Goal: Information Seeking & Learning: Learn about a topic

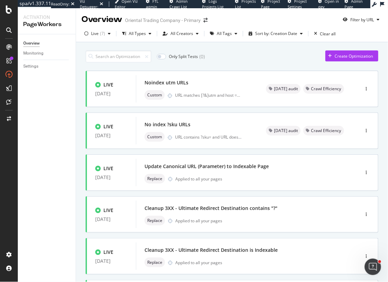
scroll to position [92, 0]
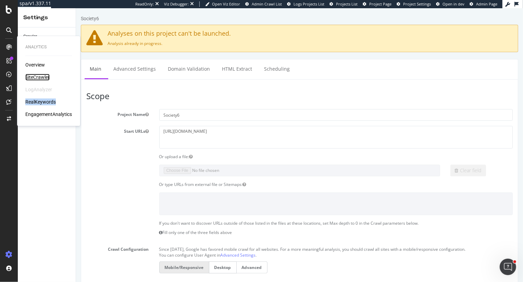
click at [37, 76] on div "SiteCrawler" at bounding box center [37, 77] width 24 height 7
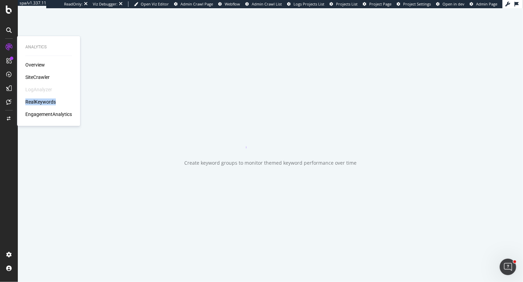
click at [37, 76] on div "SiteCrawler" at bounding box center [37, 77] width 24 height 7
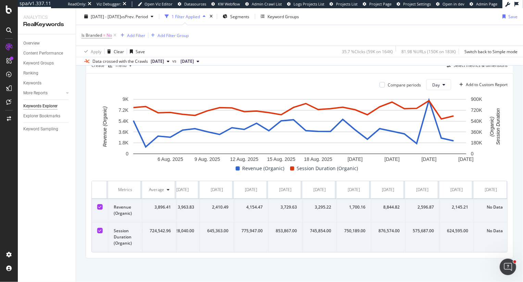
scroll to position [0, 629]
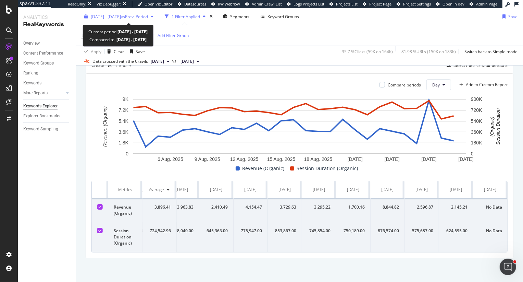
click at [121, 15] on span "2025 Aug. 3rd - Aug. 30th" at bounding box center [106, 16] width 30 height 6
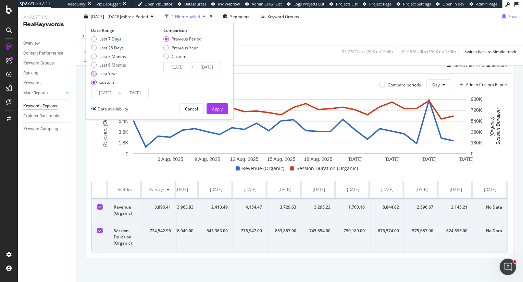
click at [112, 73] on div "Last Year" at bounding box center [108, 74] width 18 height 6
type input "[DATE]"
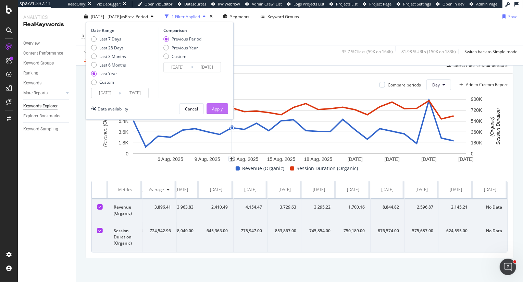
click at [223, 108] on button "Apply" at bounding box center [218, 108] width 22 height 11
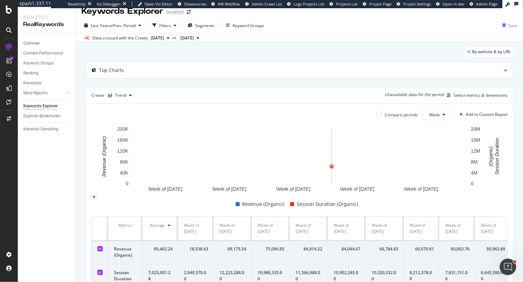
scroll to position [9, 0]
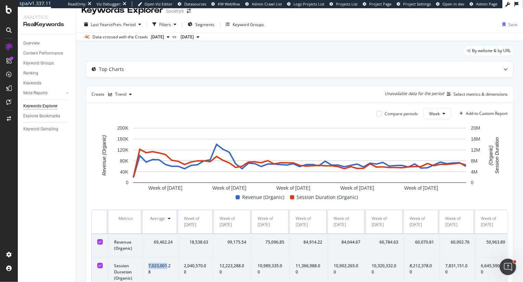
drag, startPoint x: 148, startPoint y: 266, endPoint x: 166, endPoint y: 266, distance: 18.2
click at [166, 266] on div "7,023,001.28" at bounding box center [160, 268] width 24 height 12
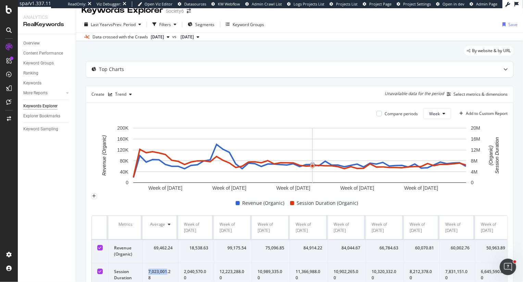
copy div "7,023,001"
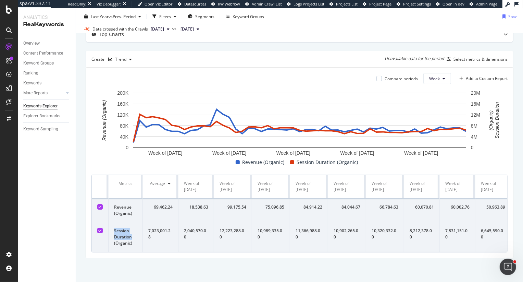
drag, startPoint x: 133, startPoint y: 237, endPoint x: 113, endPoint y: 232, distance: 20.5
click at [113, 232] on td "Session Duration (Organic)" at bounding box center [126, 237] width 34 height 30
copy td "Session Duration"
click at [487, 57] on div "Select metrics & dimensions" at bounding box center [481, 59] width 54 height 6
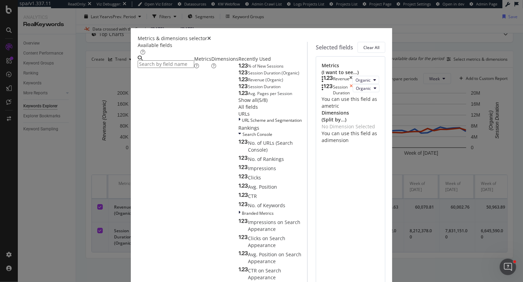
click at [353, 96] on icon "times" at bounding box center [351, 90] width 3 height 12
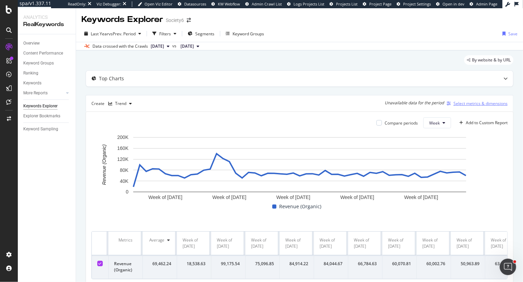
click at [470, 103] on div "Select metrics & dimensions" at bounding box center [481, 103] width 54 height 6
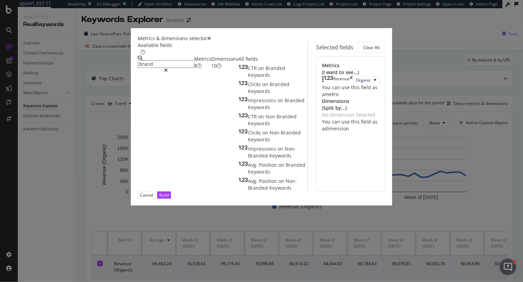
type input "brand"
click at [211, 69] on div "Dimensions 10" at bounding box center [224, 62] width 27 height 14
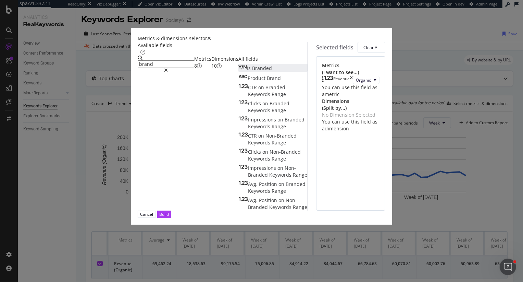
click at [238, 72] on div "Is Branded" at bounding box center [255, 68] width 34 height 7
click at [169, 217] on div "Build" at bounding box center [164, 214] width 10 height 6
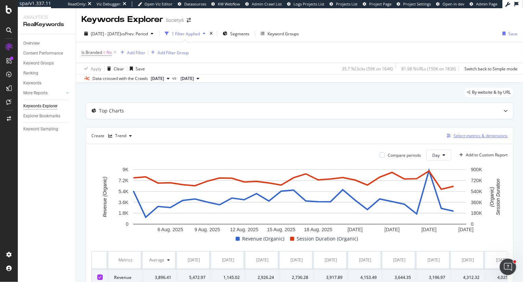
click at [476, 138] on div "Select metrics & dimensions" at bounding box center [481, 136] width 54 height 6
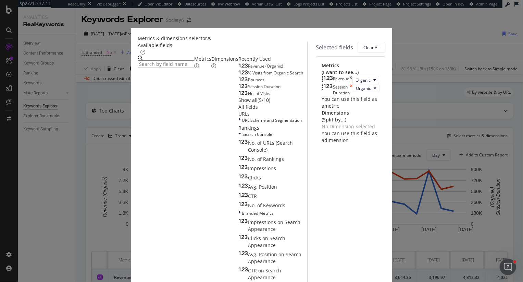
click at [353, 96] on icon "times" at bounding box center [351, 90] width 3 height 12
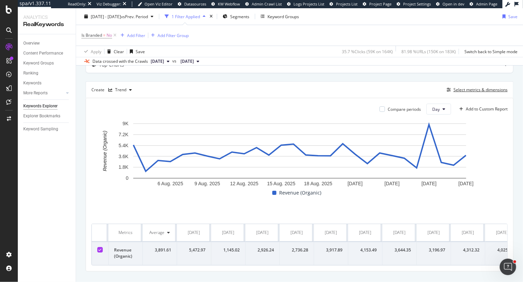
scroll to position [50, 0]
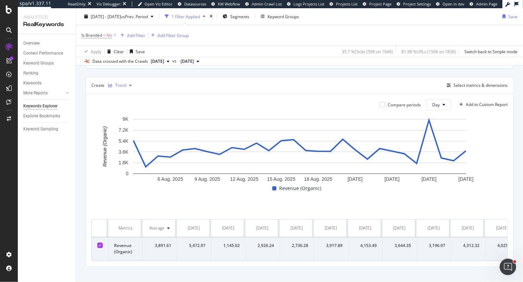
click at [120, 85] on div "Trend" at bounding box center [120, 85] width 11 height 4
click at [123, 100] on div "Table" at bounding box center [129, 96] width 42 height 9
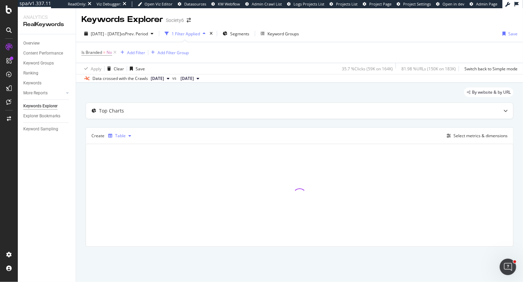
click at [117, 136] on div "Table" at bounding box center [120, 136] width 11 height 4
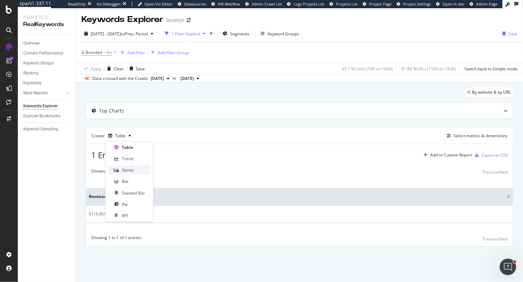
click at [130, 169] on div "Series" at bounding box center [128, 170] width 12 height 6
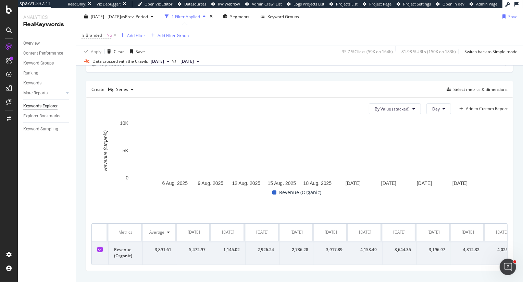
scroll to position [59, 0]
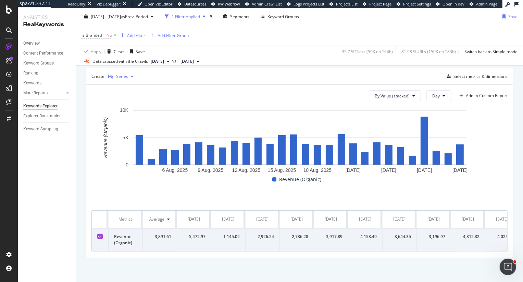
click at [124, 76] on div "Series" at bounding box center [122, 76] width 12 height 4
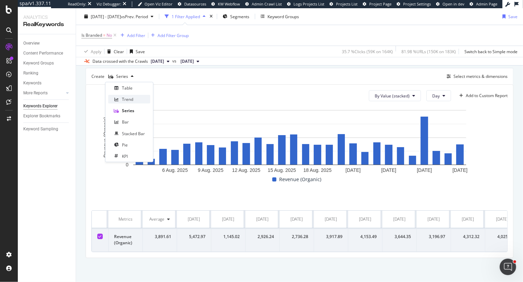
click at [131, 97] on div "Trend" at bounding box center [127, 99] width 11 height 6
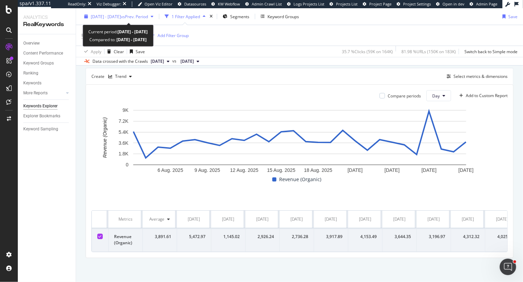
click at [121, 14] on span "2025 Aug. 3rd - Aug. 30th" at bounding box center [106, 16] width 30 height 6
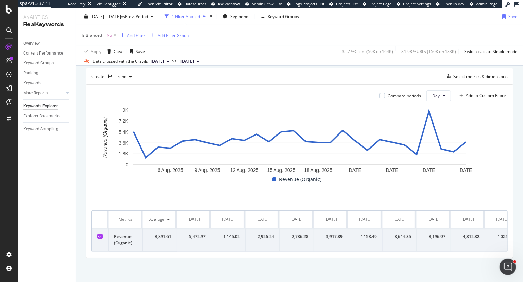
click at [269, 66] on div "Top Charts Create Trend Select metrics & dimensions Compare periods Day Add to …" at bounding box center [300, 150] width 428 height 214
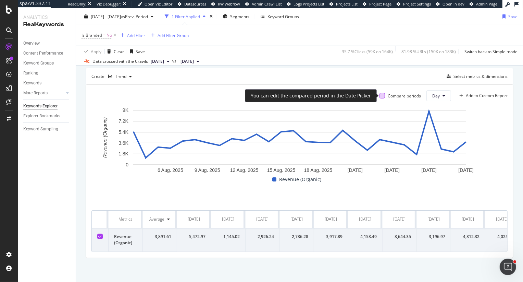
click at [382, 96] on div at bounding box center [382, 95] width 5 height 5
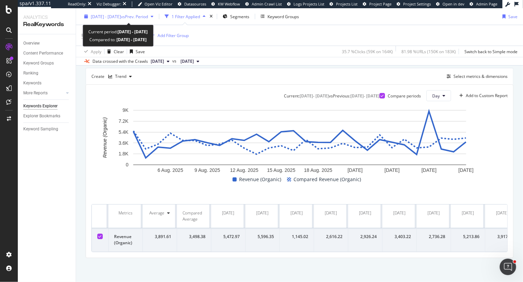
click at [111, 14] on span "2025 Aug. 3rd - Aug. 30th" at bounding box center [106, 16] width 30 height 6
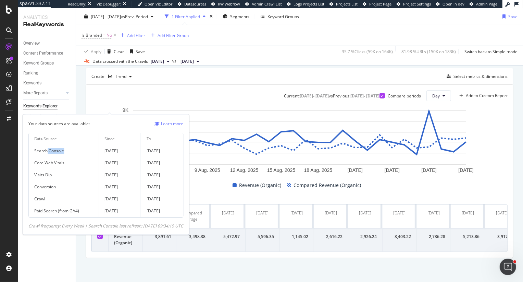
drag, startPoint x: 47, startPoint y: 150, endPoint x: 84, endPoint y: 150, distance: 37.7
click at [84, 149] on td "Search Console" at bounding box center [64, 151] width 70 height 12
drag, startPoint x: 39, startPoint y: 175, endPoint x: 56, endPoint y: 177, distance: 17.2
click at [56, 177] on td "Visits Dip" at bounding box center [64, 175] width 70 height 12
drag, startPoint x: 53, startPoint y: 176, endPoint x: 38, endPoint y: 176, distance: 15.1
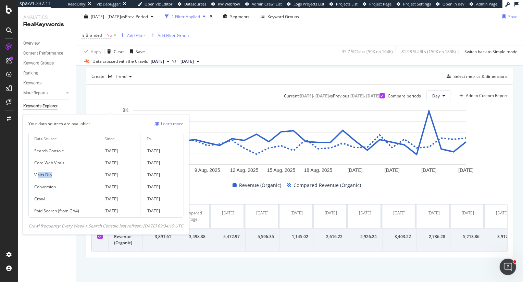
click at [38, 176] on td "Visits Dip" at bounding box center [64, 175] width 70 height 12
drag, startPoint x: 109, startPoint y: 172, endPoint x: 182, endPoint y: 173, distance: 73.0
click at [182, 173] on tr "Visits Dip 2024 Sep. 1st 2025 Aug. 29th" at bounding box center [106, 175] width 154 height 12
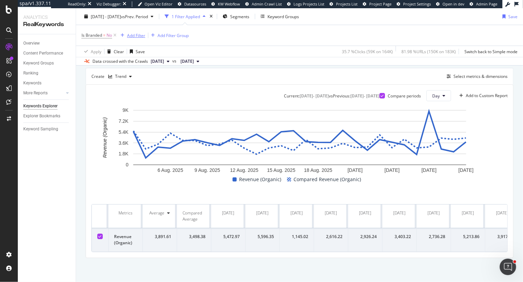
click at [133, 33] on div "Add Filter" at bounding box center [136, 35] width 18 height 6
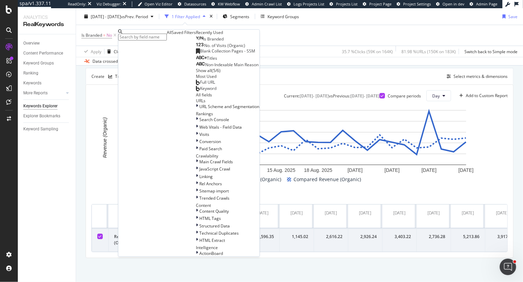
scroll to position [154, 0]
click at [196, 131] on icon at bounding box center [197, 134] width 2 height 6
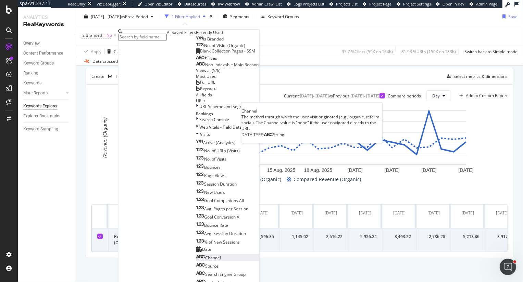
scroll to position [280, 0]
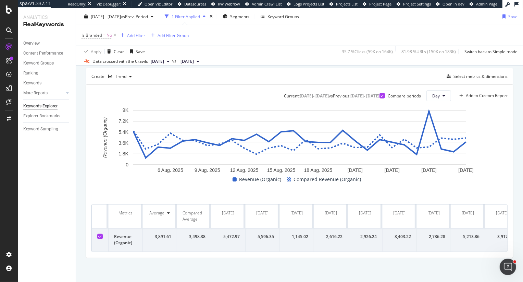
click at [431, 73] on div "Create Trend Select metrics & dimensions" at bounding box center [300, 76] width 428 height 16
click at [479, 73] on div "Select metrics & dimensions" at bounding box center [476, 77] width 64 height 8
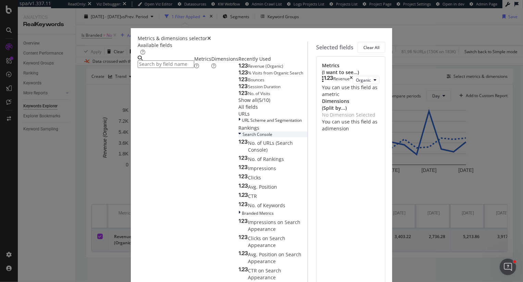
click at [238, 137] on icon "modal" at bounding box center [239, 134] width 3 height 6
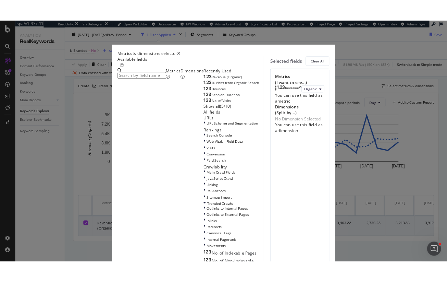
scroll to position [87, 0]
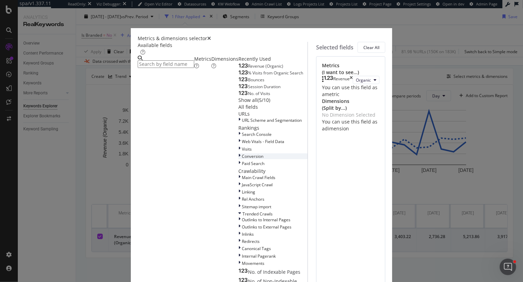
click at [238, 159] on icon "modal" at bounding box center [239, 156] width 2 height 6
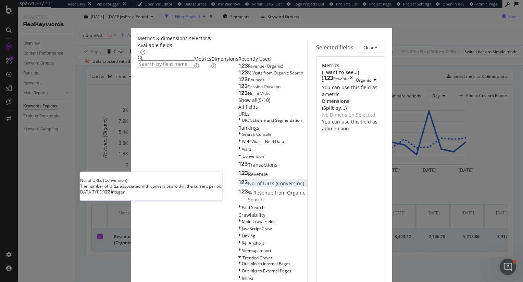
click at [238, 184] on div "No. of URLs (Conversion)" at bounding box center [271, 183] width 66 height 7
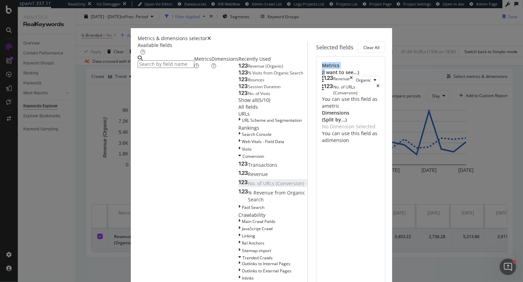
drag, startPoint x: 292, startPoint y: 67, endPoint x: 313, endPoint y: 67, distance: 21.6
click at [322, 67] on div "Metrics (I want to see...)" at bounding box center [351, 69] width 58 height 14
click at [211, 36] on icon "times" at bounding box center [209, 38] width 4 height 5
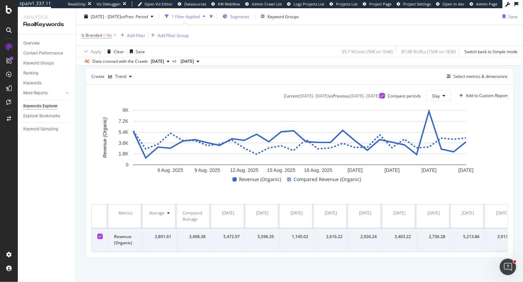
click at [249, 18] on span "Segments" at bounding box center [239, 16] width 19 height 6
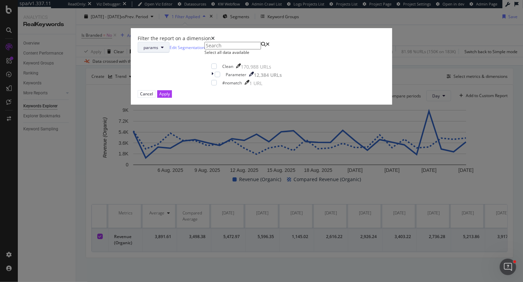
click at [158, 50] on span "params" at bounding box center [151, 48] width 15 height 6
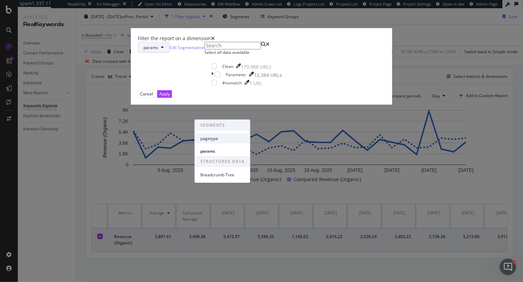
click at [212, 138] on span "pagetype" at bounding box center [222, 138] width 44 height 6
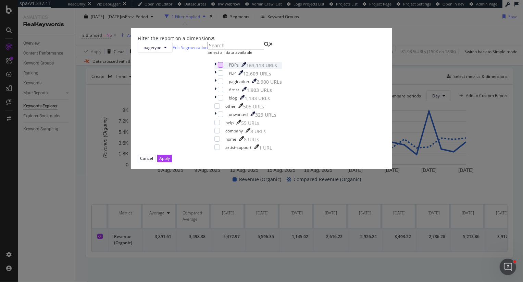
click at [218, 67] on div "modal" at bounding box center [220, 64] width 5 height 5
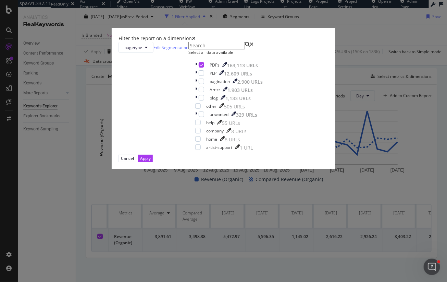
click at [196, 41] on icon "times" at bounding box center [194, 38] width 4 height 5
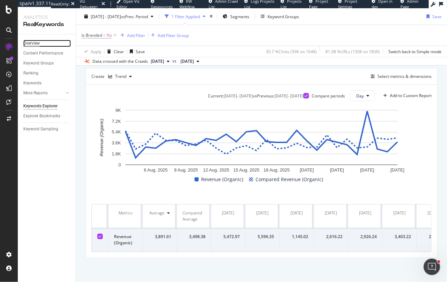
click at [30, 45] on div "Overview" at bounding box center [31, 43] width 16 height 7
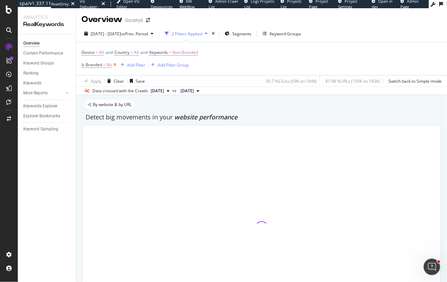
click at [113, 65] on icon at bounding box center [115, 64] width 6 height 7
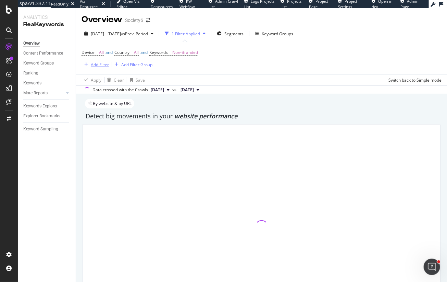
click at [103, 63] on div "Add Filter" at bounding box center [100, 65] width 18 height 6
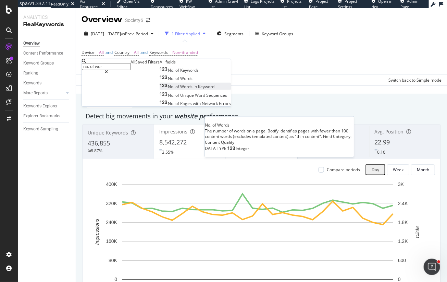
type input "no. of wor"
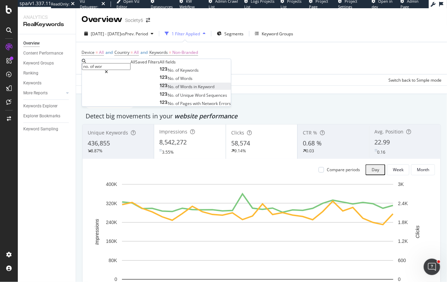
click at [175, 89] on span "of" at bounding box center [177, 87] width 5 height 6
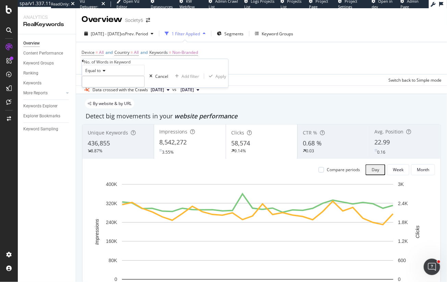
click at [95, 73] on span "Equal to" at bounding box center [92, 70] width 15 height 6
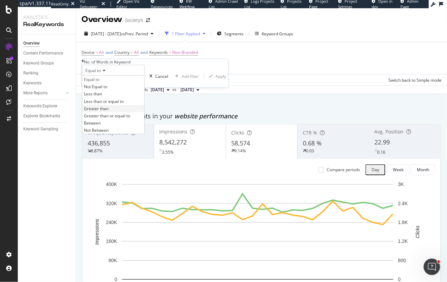
click at [104, 111] on span "Greater than" at bounding box center [96, 109] width 25 height 6
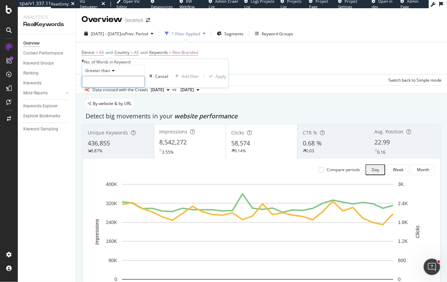
click at [107, 87] on input "number" at bounding box center [113, 82] width 63 height 12
type input "50"
drag, startPoint x: 158, startPoint y: 108, endPoint x: 39, endPoint y: 110, distance: 118.6
click at [215, 79] on div "Apply" at bounding box center [220, 76] width 11 height 6
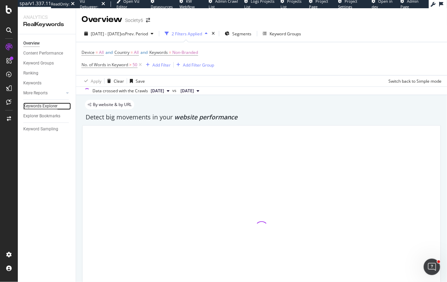
click at [35, 105] on div "Keywords Explorer" at bounding box center [40, 105] width 34 height 7
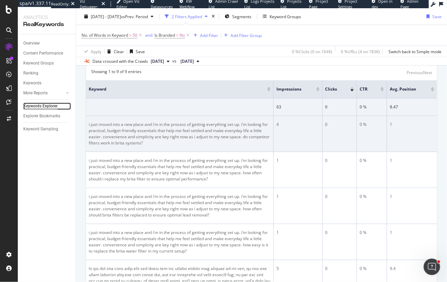
scroll to position [102, 0]
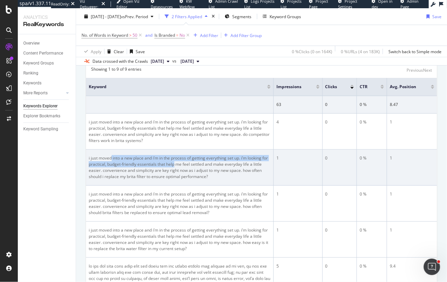
drag, startPoint x: 111, startPoint y: 160, endPoint x: 173, endPoint y: 165, distance: 62.3
click at [174, 165] on div "i just moved into a new place and i’m in the process of getting everything set …" at bounding box center [180, 167] width 182 height 25
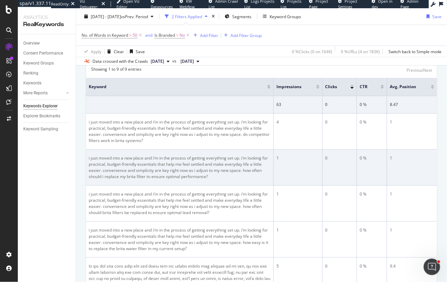
click at [189, 172] on div "i just moved into a new place and i’m in the process of getting everything set …" at bounding box center [180, 167] width 182 height 25
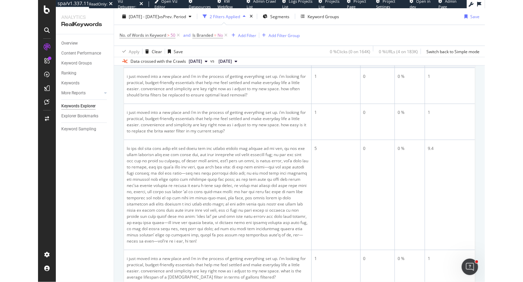
scroll to position [223, 0]
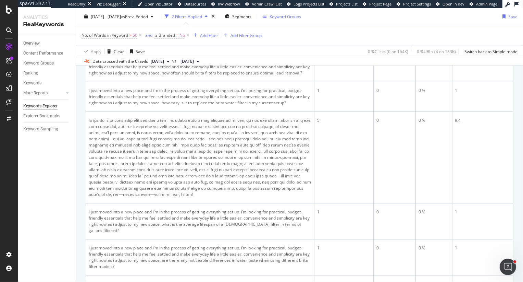
click at [301, 19] on div "Keyword Groups" at bounding box center [282, 16] width 38 height 10
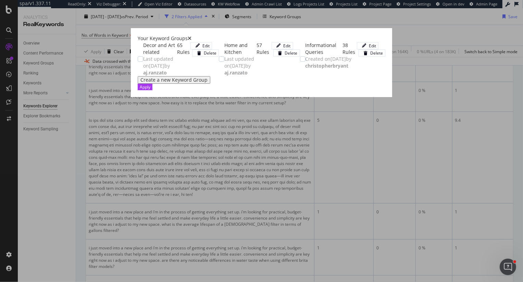
click at [192, 36] on icon "times" at bounding box center [190, 38] width 4 height 5
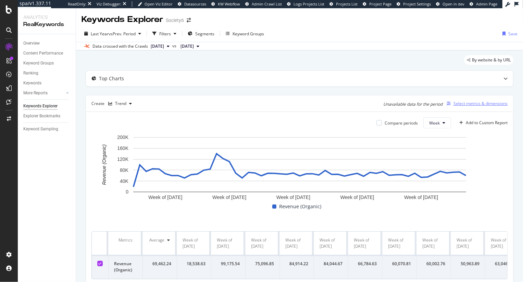
click at [468, 106] on div "Select metrics & dimensions" at bounding box center [481, 103] width 54 height 6
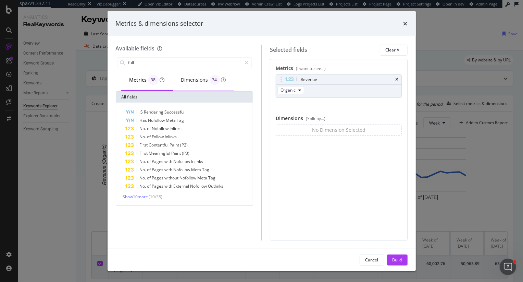
click at [188, 80] on div "Dimensions 34" at bounding box center [203, 80] width 45 height 10
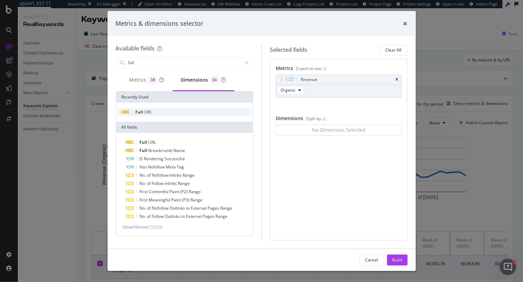
click at [160, 112] on div "Full URL" at bounding box center [185, 112] width 134 height 8
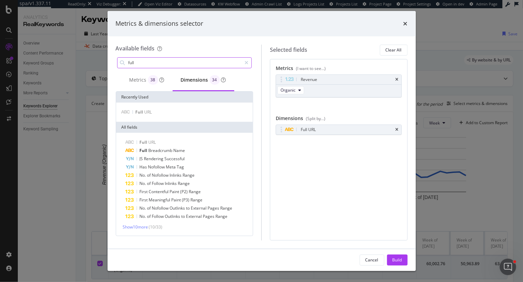
click at [154, 60] on input "full" at bounding box center [185, 63] width 114 height 10
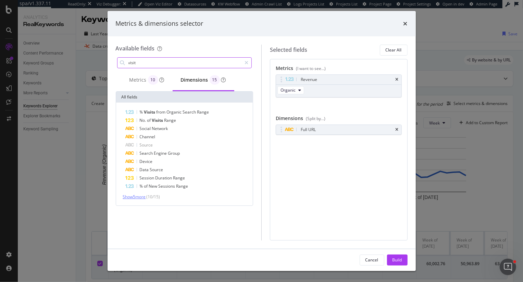
type input "visit"
click at [131, 198] on span "Show 5 more" at bounding box center [134, 197] width 23 height 6
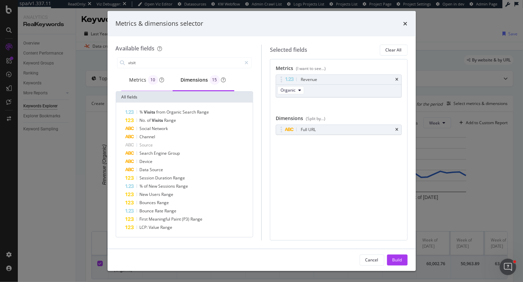
click at [138, 78] on div "Metrics 10" at bounding box center [146, 80] width 35 height 10
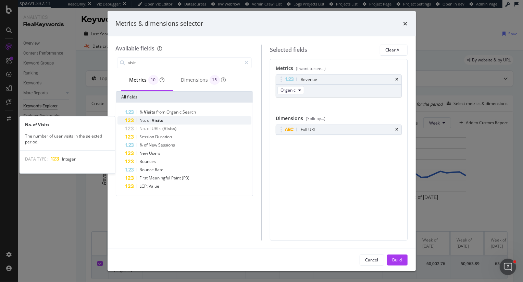
click at [167, 119] on div "No. of Visits" at bounding box center [189, 120] width 126 height 8
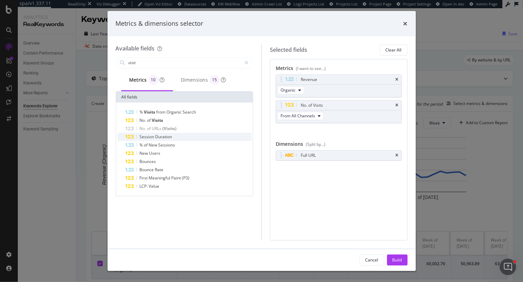
click at [167, 136] on span "Duration" at bounding box center [164, 137] width 17 height 6
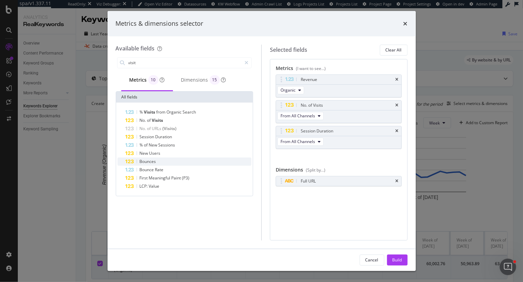
click at [168, 160] on div "Bounces" at bounding box center [189, 161] width 126 height 8
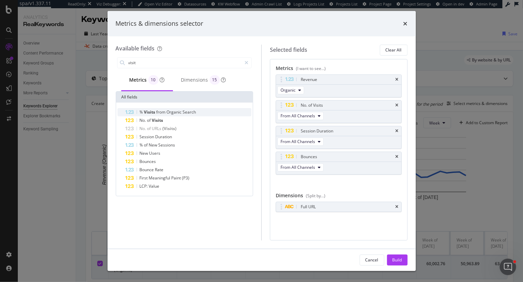
click at [170, 111] on span "Organic" at bounding box center [175, 112] width 16 height 6
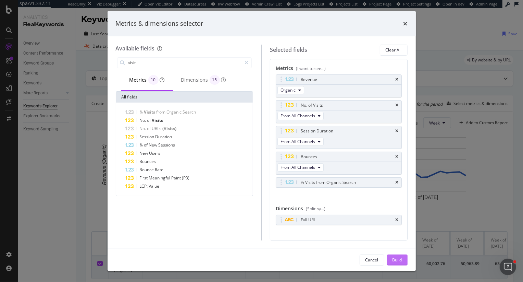
click at [397, 256] on div "Build" at bounding box center [398, 260] width 10 height 10
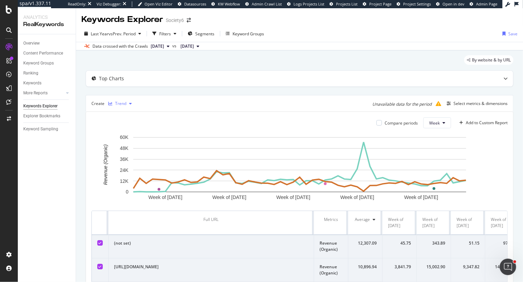
click at [123, 101] on div "Trend" at bounding box center [120, 103] width 11 height 4
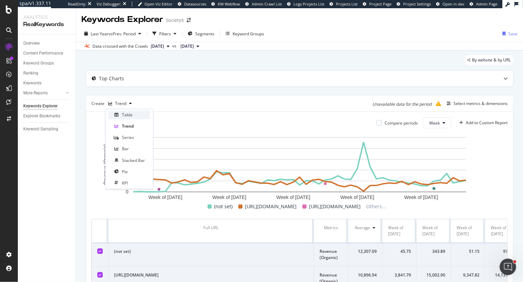
click at [131, 114] on div "Table" at bounding box center [127, 115] width 11 height 6
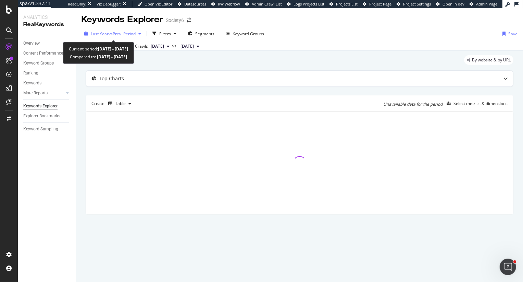
click at [110, 31] on span "vs Prev. Period" at bounding box center [122, 34] width 27 height 6
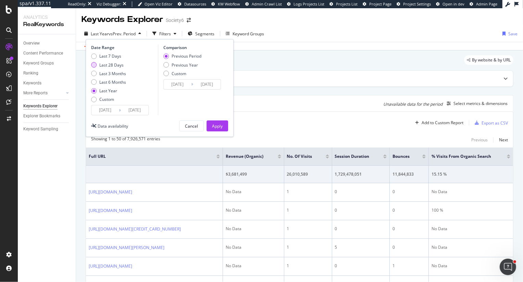
click at [110, 63] on div "Last 28 Days" at bounding box center [111, 65] width 24 height 6
type input "2025/08/04"
type input "2025/07/07"
type input "2025/08/03"
click at [214, 126] on div "Apply" at bounding box center [217, 126] width 11 height 6
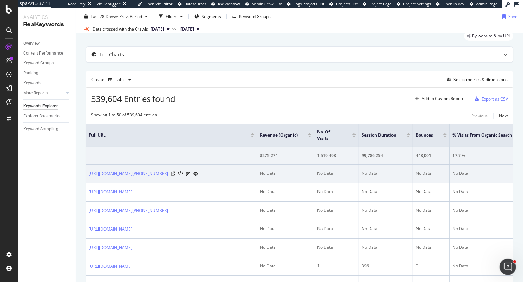
scroll to position [26, 0]
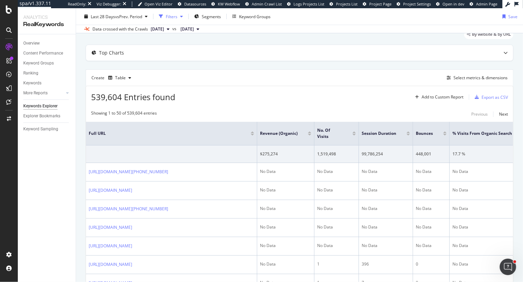
click at [177, 16] on div "Filters" at bounding box center [172, 16] width 12 height 6
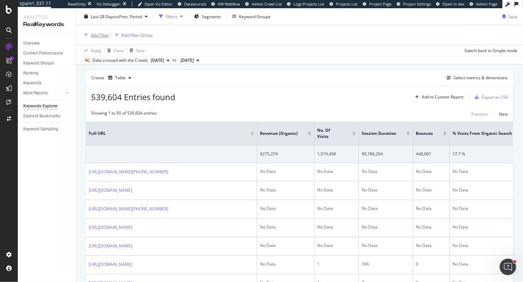
click at [94, 34] on div "Add Filter" at bounding box center [100, 35] width 18 height 6
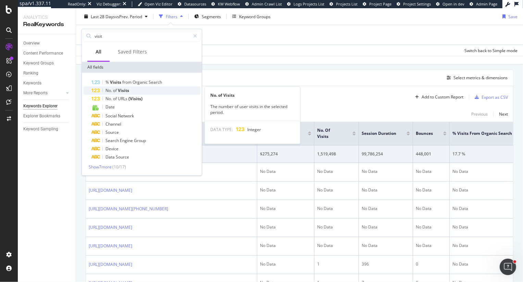
type input "visit"
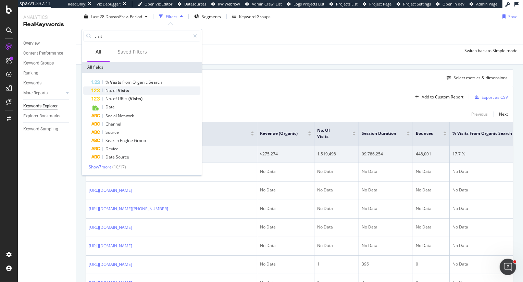
click at [115, 89] on span "of" at bounding box center [115, 90] width 5 height 6
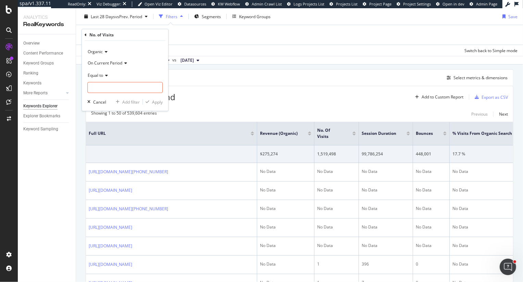
click at [99, 74] on span "Equal to" at bounding box center [95, 75] width 15 height 6
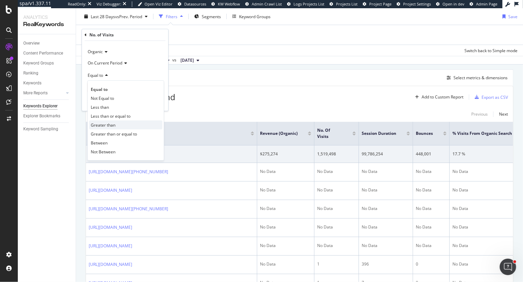
click at [109, 126] on span "Greater than" at bounding box center [103, 125] width 25 height 6
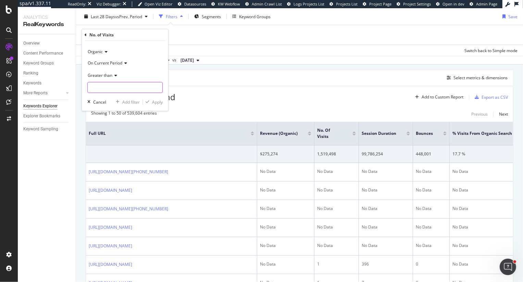
click at [104, 87] on input "number" at bounding box center [124, 87] width 75 height 11
type input "0"
click at [158, 102] on div "Apply" at bounding box center [157, 102] width 11 height 6
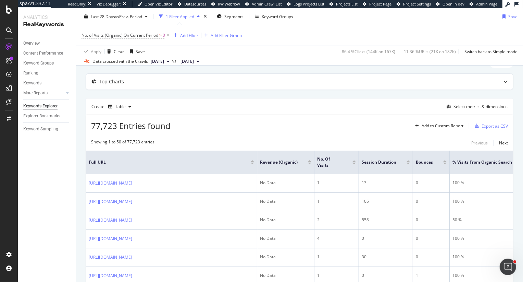
scroll to position [0, 15]
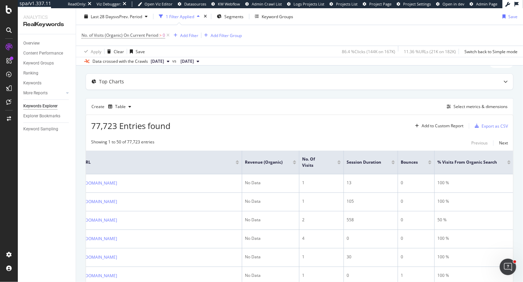
click at [339, 163] on div at bounding box center [338, 163] width 3 height 2
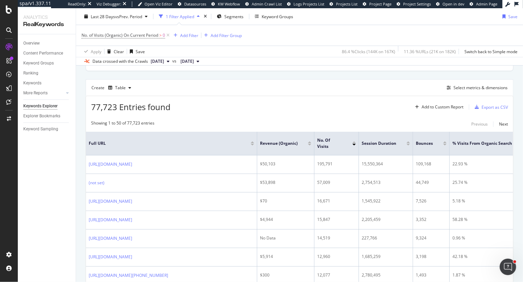
scroll to position [57, 0]
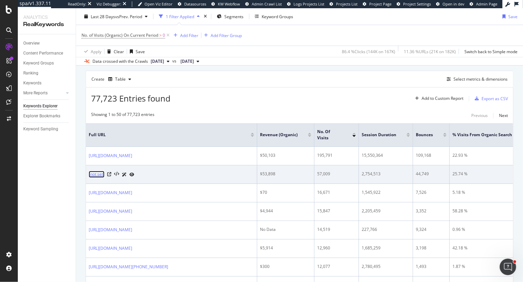
click at [99, 174] on link "(not set)" at bounding box center [97, 174] width 16 height 7
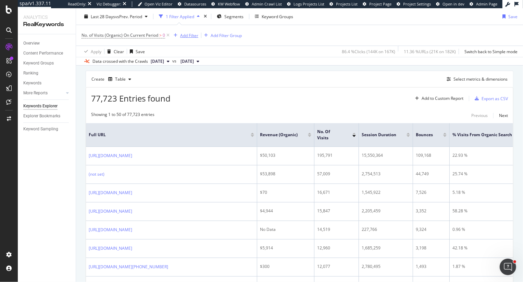
click at [184, 35] on div "Add Filter" at bounding box center [189, 35] width 18 height 6
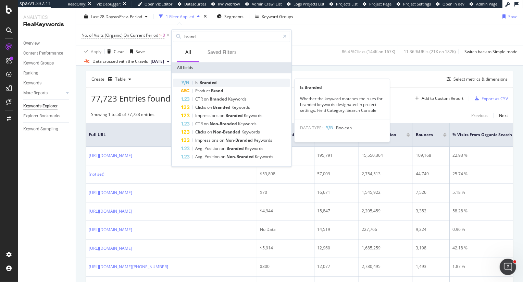
type input "brand"
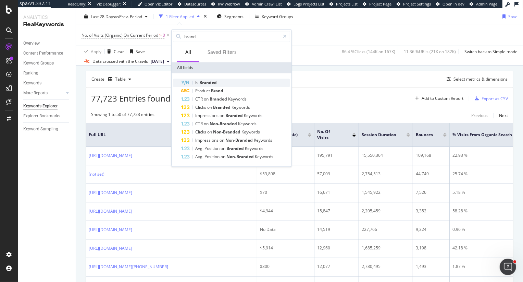
click at [203, 83] on span "Branded" at bounding box center [207, 82] width 17 height 6
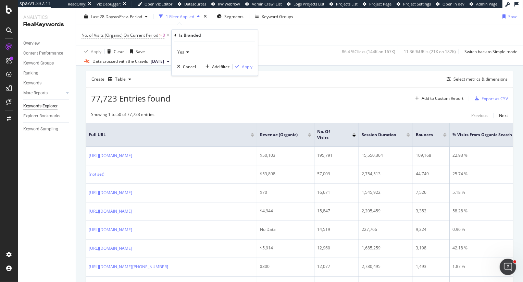
click at [184, 52] on span "Yes" at bounding box center [180, 52] width 7 height 6
click at [186, 74] on span "No" at bounding box center [183, 75] width 5 height 6
click at [250, 69] on div "Apply" at bounding box center [247, 67] width 11 height 6
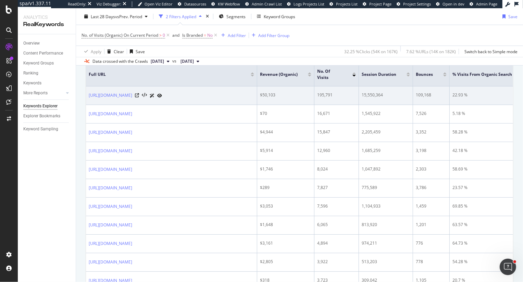
scroll to position [0, 15]
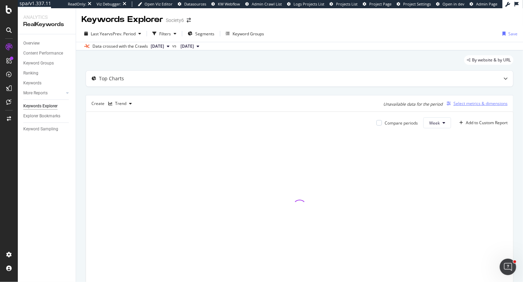
click at [479, 104] on div "Select metrics & dimensions" at bounding box center [481, 103] width 54 height 6
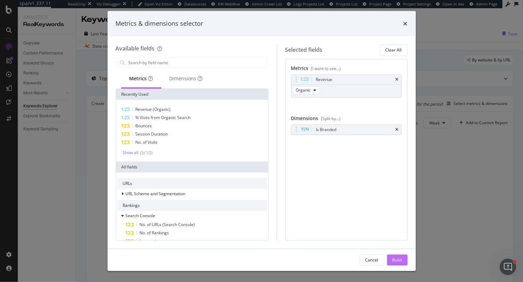
click at [398, 263] on div "Build" at bounding box center [398, 260] width 10 height 10
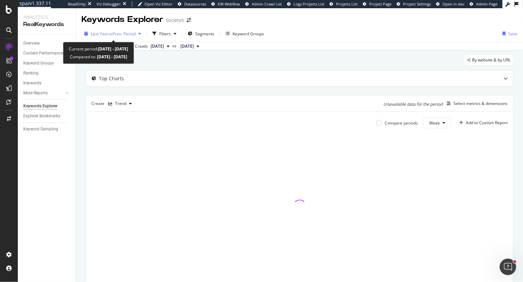
click at [113, 30] on div "Last Year vs Prev. Period" at bounding box center [113, 33] width 62 height 10
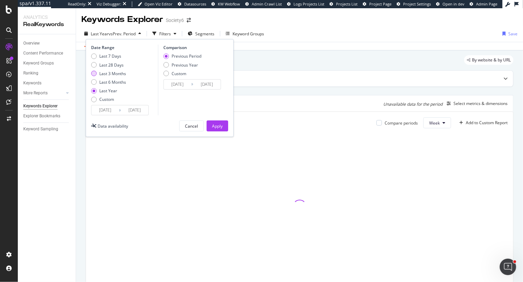
click at [113, 75] on div "Last 3 Months" at bounding box center [112, 74] width 27 height 6
type input "2025/06/01"
type input "2025/03/01"
type input "2025/05/31"
click at [211, 121] on button "Apply" at bounding box center [218, 125] width 22 height 11
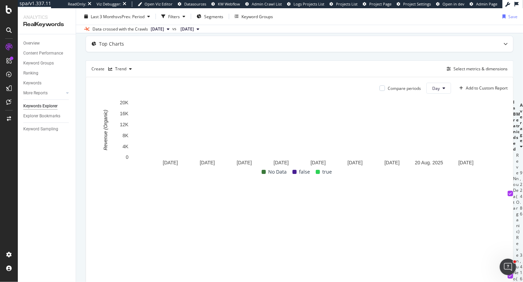
scroll to position [55, 0]
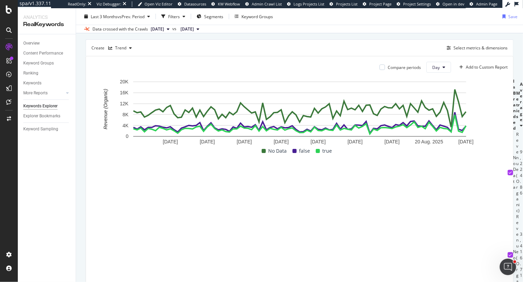
click at [509, 174] on icon at bounding box center [510, 172] width 3 height 3
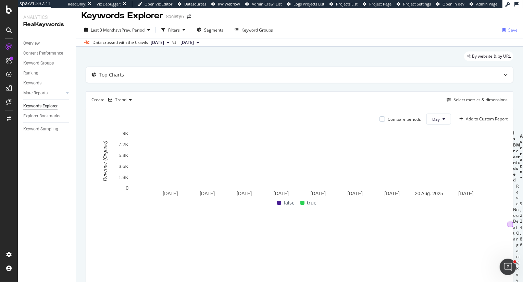
scroll to position [3, 0]
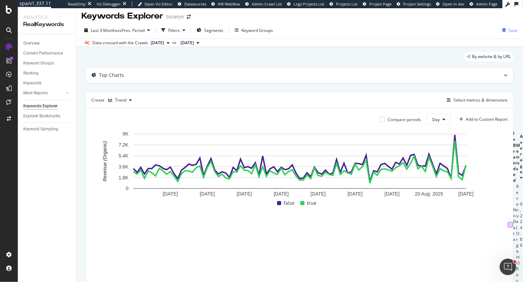
click at [358, 61] on div "By website & by URL" at bounding box center [300, 59] width 428 height 15
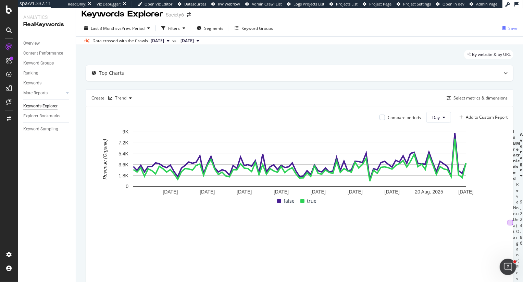
scroll to position [6, 0]
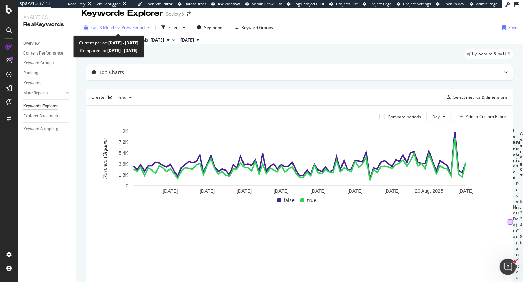
click at [117, 28] on span "Last 3 Months" at bounding box center [104, 28] width 27 height 6
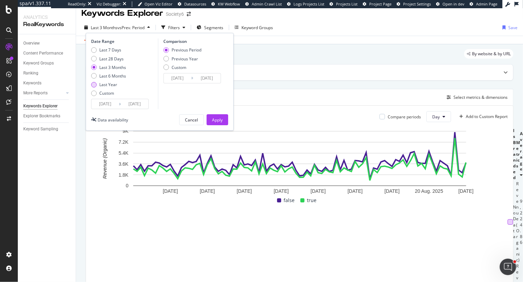
click at [106, 82] on div "Last Year" at bounding box center [108, 85] width 18 height 6
type input "2024/09/01"
type input "2023/09/02"
type input "2024/08/31"
click at [214, 120] on div "Apply" at bounding box center [217, 120] width 11 height 6
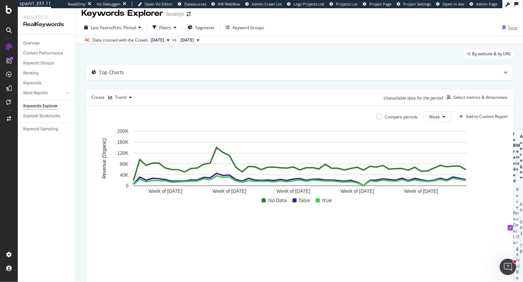
click at [510, 29] on div "Save" at bounding box center [512, 28] width 9 height 6
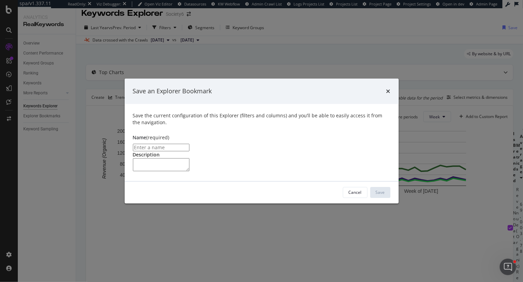
click at [189, 144] on input "modal" at bounding box center [161, 148] width 57 height 8
click at [189, 144] on input "Revenue Data Branded vs. non-branded" at bounding box center [161, 148] width 57 height 8
click at [189, 144] on input "Revenue Data Branded vs. non-Branded" at bounding box center [161, 148] width 57 height 8
type input "Revenue Data Branded vs. Non-Branded"
click at [381, 195] on div "Save" at bounding box center [380, 192] width 9 height 6
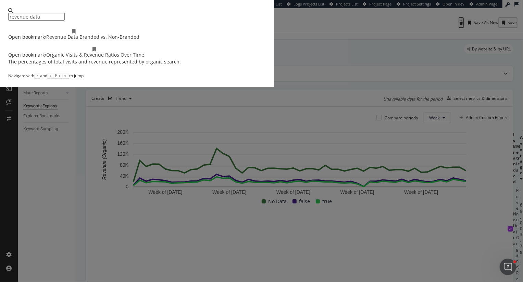
type input "revenue data"
click at [448, 83] on div "revenue data Open bookmark › Revenue Data Branded vs. Non-Branded Open bookmark…" at bounding box center [261, 141] width 523 height 282
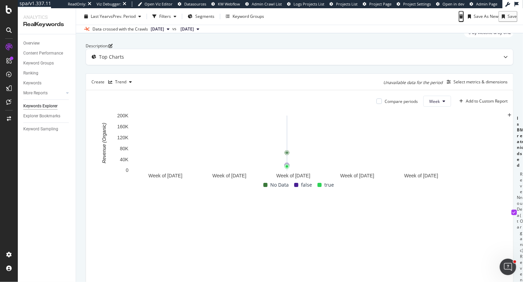
scroll to position [23, 0]
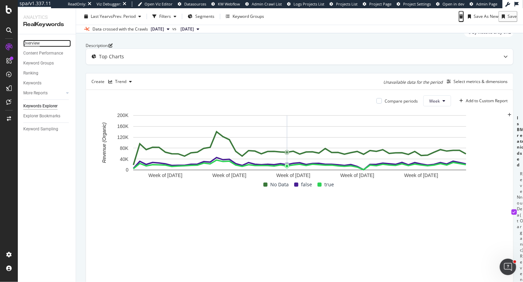
click at [32, 42] on div "Overview" at bounding box center [31, 43] width 16 height 7
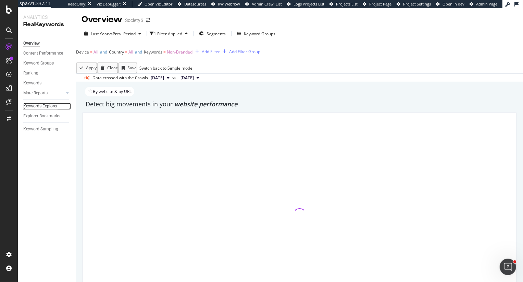
click at [39, 107] on div "Keywords Explorer" at bounding box center [40, 105] width 34 height 7
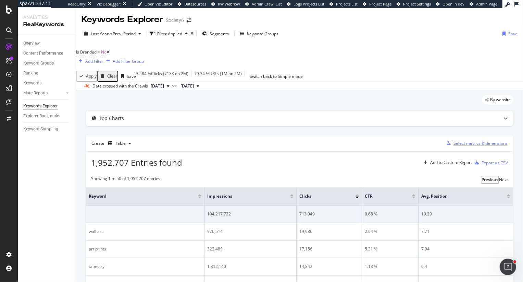
click at [472, 140] on div "Select metrics & dimensions" at bounding box center [481, 143] width 54 height 6
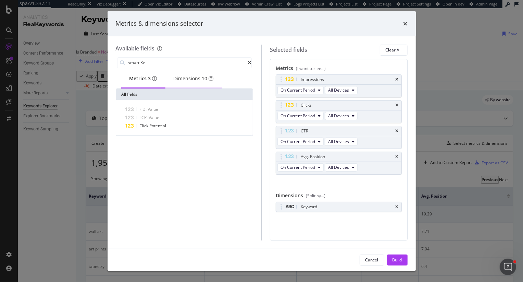
type input "smart Ke"
click at [181, 80] on div "Dimensions 10" at bounding box center [194, 78] width 40 height 7
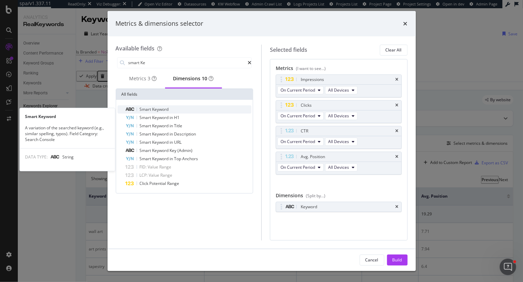
click at [164, 110] on span "Keyword" at bounding box center [160, 109] width 16 height 6
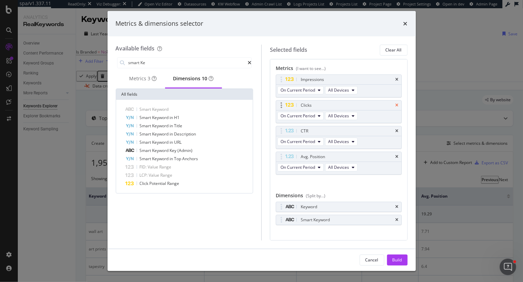
click at [397, 103] on icon "times" at bounding box center [397, 105] width 3 height 4
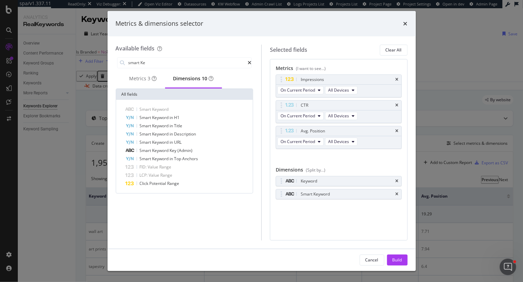
click at [397, 103] on icon "times" at bounding box center [397, 105] width 3 height 4
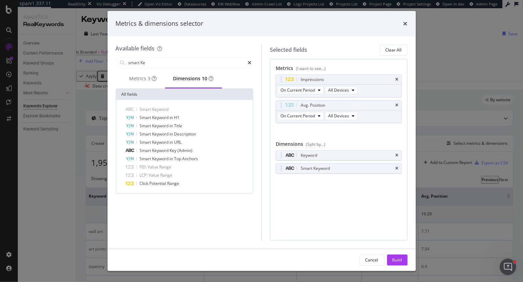
click at [397, 103] on icon "times" at bounding box center [397, 105] width 3 height 4
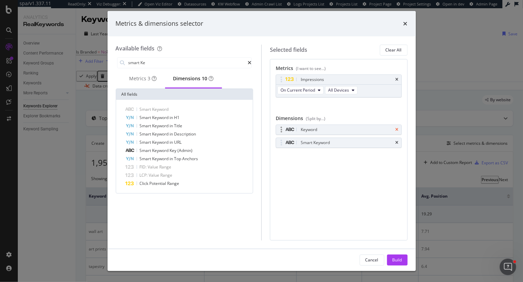
click at [398, 129] on icon "times" at bounding box center [397, 129] width 3 height 4
click at [401, 258] on div "Build" at bounding box center [398, 260] width 10 height 6
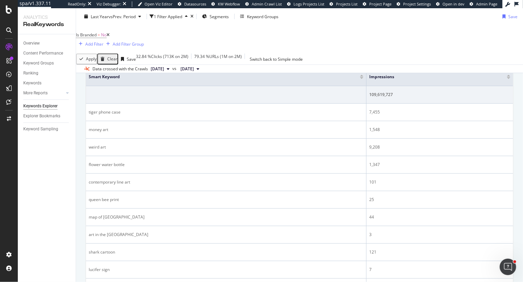
scroll to position [125, 0]
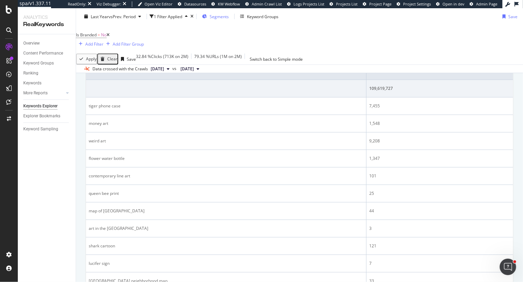
click at [222, 19] on span "Segments" at bounding box center [219, 16] width 19 height 6
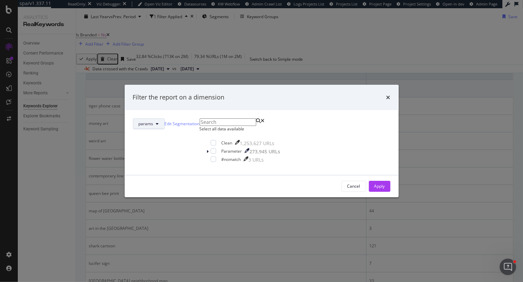
click at [153, 121] on span "params" at bounding box center [146, 124] width 15 height 6
click at [205, 142] on div "pagetype" at bounding box center [222, 138] width 55 height 10
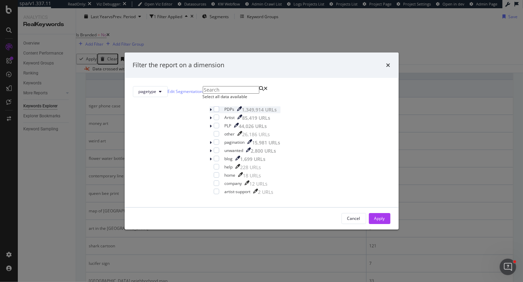
click at [210, 112] on icon "modal" at bounding box center [211, 110] width 2 height 4
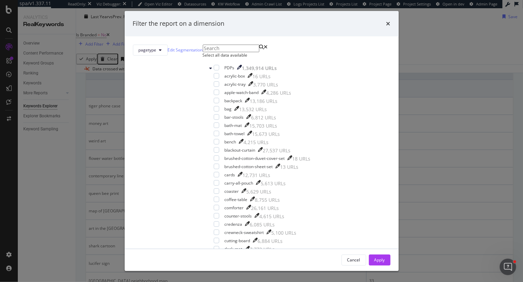
scroll to position [120, 0]
click at [229, 52] on input "modal" at bounding box center [231, 49] width 57 height 8
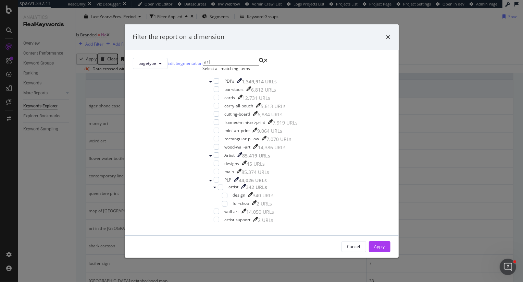
scroll to position [0, 0]
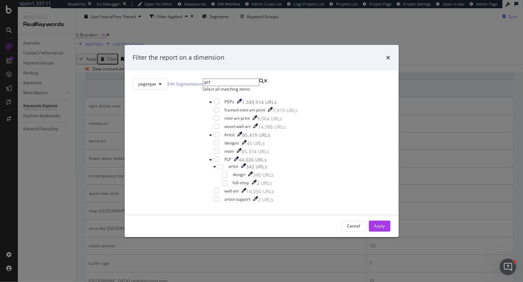
type input "art"
drag, startPoint x: 218, startPoint y: 91, endPoint x: 195, endPoint y: 89, distance: 22.3
click at [203, 86] on div "art" at bounding box center [254, 82] width 102 height 8
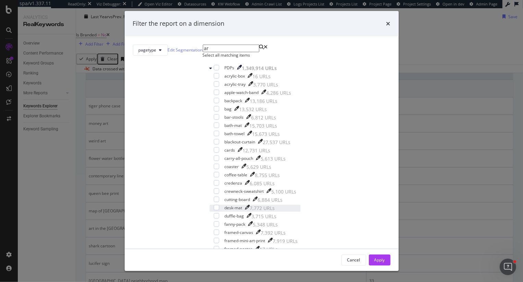
scroll to position [120, 0]
type input "art"
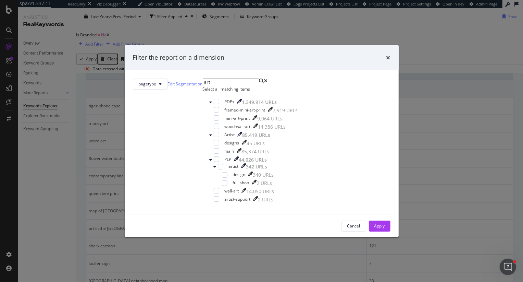
scroll to position [0, 0]
drag, startPoint x: 215, startPoint y: 92, endPoint x: 197, endPoint y: 91, distance: 18.9
click at [203, 86] on div "art" at bounding box center [254, 82] width 102 height 8
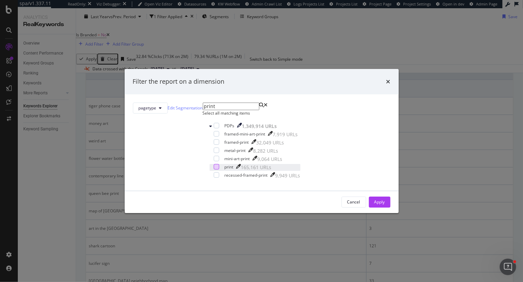
type input "print"
click at [214, 169] on div "modal" at bounding box center [216, 166] width 5 height 5
click at [374, 205] on div "Apply" at bounding box center [379, 202] width 11 height 6
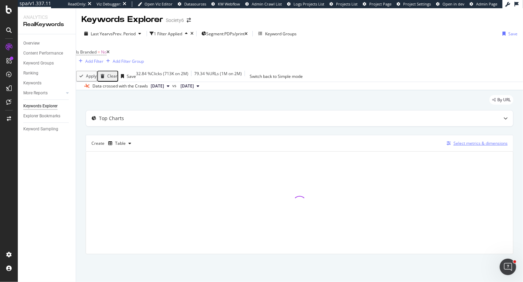
click at [460, 140] on div "Select metrics & dimensions" at bounding box center [481, 143] width 54 height 6
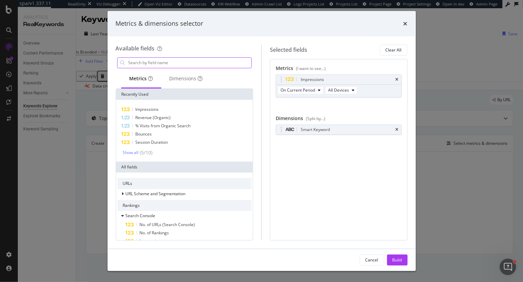
click at [203, 58] on input "modal" at bounding box center [190, 63] width 124 height 10
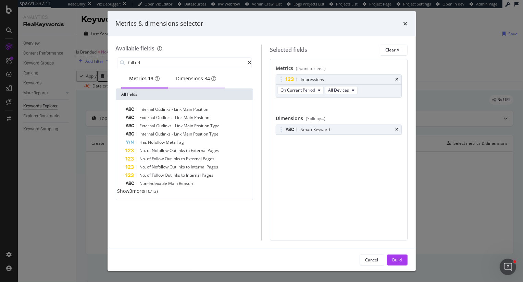
type input "full url"
click at [188, 78] on div "Dimensions 34" at bounding box center [196, 78] width 40 height 7
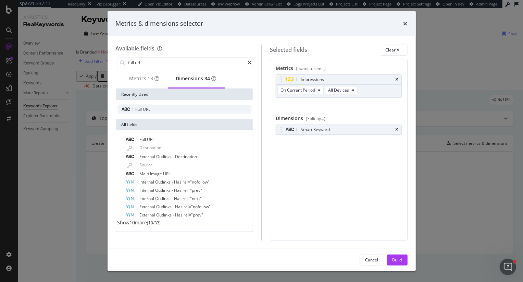
click at [153, 113] on div "Full URL" at bounding box center [185, 109] width 134 height 8
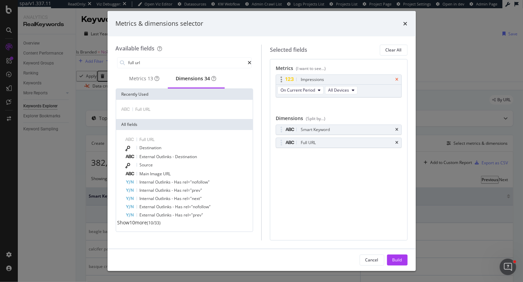
click at [397, 79] on icon "times" at bounding box center [397, 79] width 3 height 4
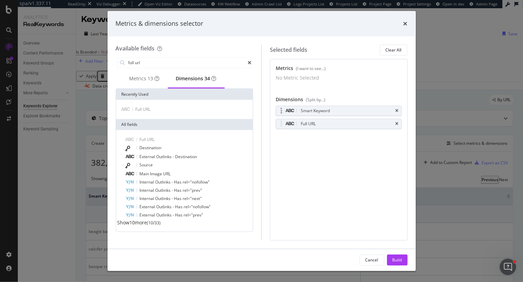
click at [279, 113] on body "spa/v1.337.11 ReadOnly: Viz Debugger: Open Viz Editor Datasources KW Webflow Ad…" at bounding box center [261, 141] width 523 height 282
click at [403, 257] on button "Build" at bounding box center [397, 259] width 21 height 11
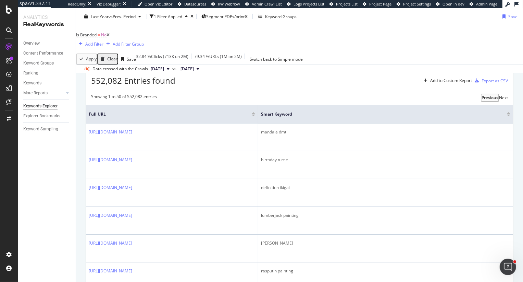
scroll to position [88, 0]
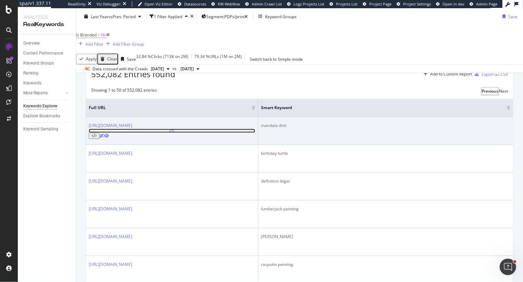
click at [174, 128] on icon at bounding box center [172, 130] width 4 height 4
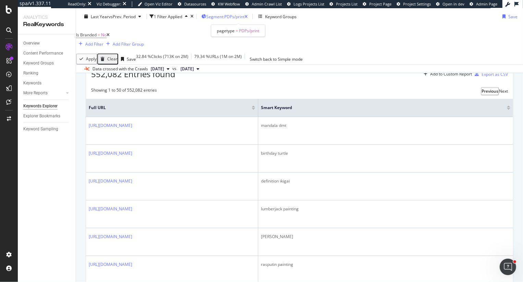
click at [243, 14] on span "Segment: PDPs/print" at bounding box center [225, 16] width 38 height 6
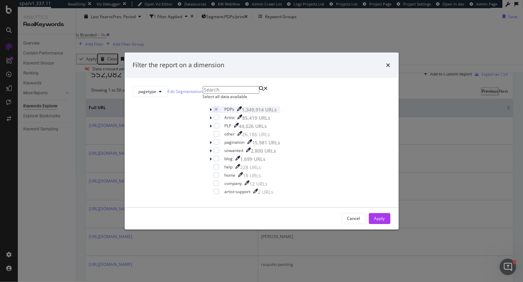
click at [210, 112] on icon "modal" at bounding box center [211, 110] width 2 height 4
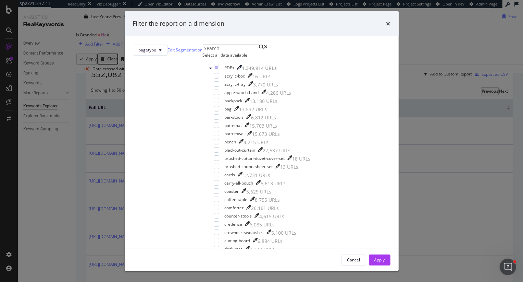
scroll to position [456, 0]
drag, startPoint x: 326, startPoint y: 39, endPoint x: 318, endPoint y: 49, distance: 13.1
click at [318, 36] on div "Filter the report on a dimension" at bounding box center [262, 23] width 274 height 25
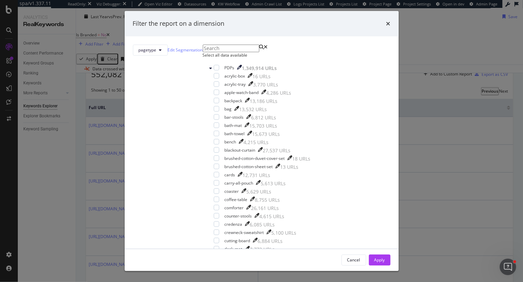
scroll to position [0, 0]
drag, startPoint x: 327, startPoint y: 38, endPoint x: 268, endPoint y: 137, distance: 115.6
click at [268, 137] on div "Filter the report on a dimension pagetype Edit Segmentation Select all data ava…" at bounding box center [262, 141] width 274 height 260
click at [239, 52] on input "modal" at bounding box center [231, 49] width 57 height 8
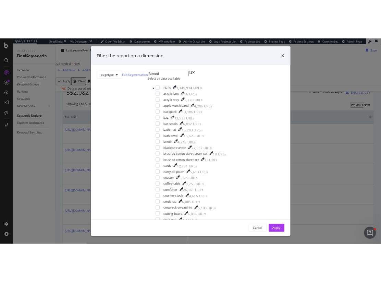
scroll to position [0, 0]
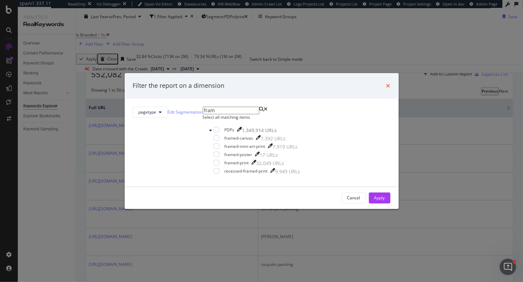
type input "fram"
click at [386, 83] on icon "times" at bounding box center [388, 85] width 4 height 5
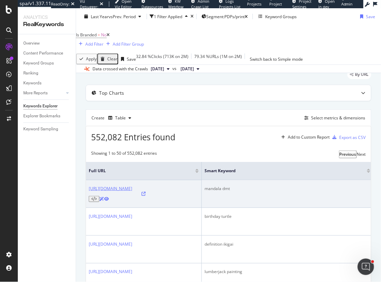
scroll to position [24, 0]
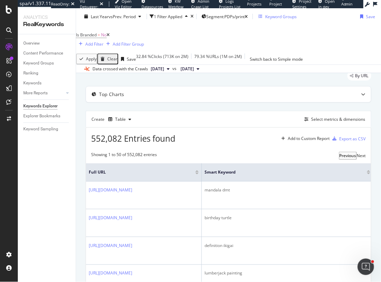
click at [292, 15] on div "Keyword Groups" at bounding box center [281, 16] width 32 height 6
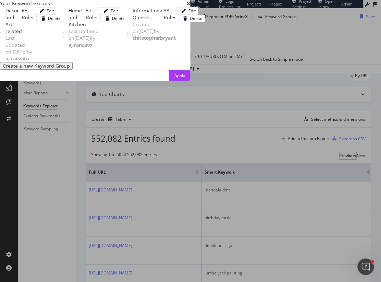
click at [70, 69] on div "Create a new Keyword Group" at bounding box center [36, 65] width 67 height 5
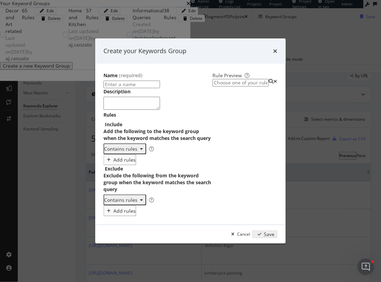
click at [121, 155] on div "One Keyword per line: Keyword 1 Keyword 2 Keyword 3" at bounding box center [142, 165] width 43 height 20
type textarea "Art Print"
click at [103, 81] on input "modal" at bounding box center [131, 85] width 57 height 8
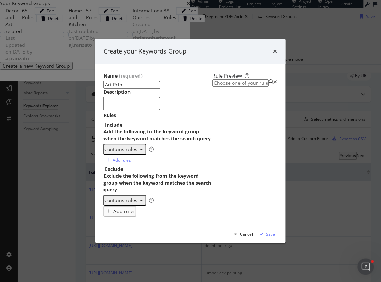
scroll to position [44, 0]
type input "Art Print"
click at [275, 237] on div "Save" at bounding box center [270, 234] width 9 height 6
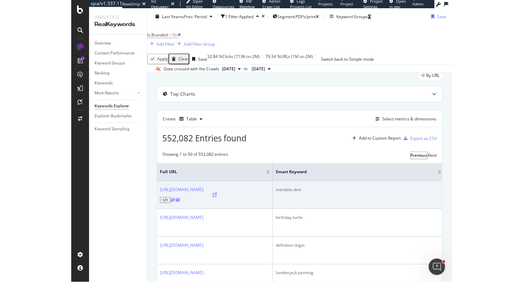
scroll to position [0, 0]
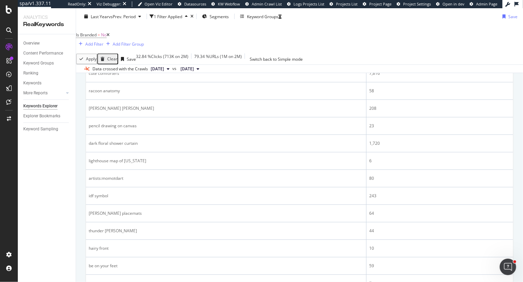
scroll to position [844, 0]
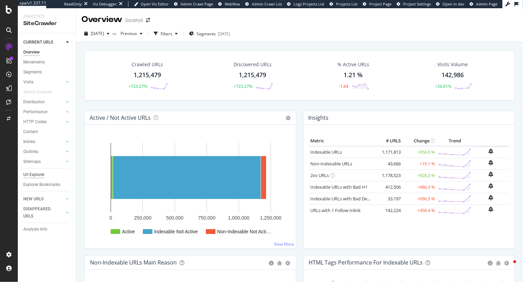
click at [34, 176] on div "Url Explorer" at bounding box center [33, 174] width 21 height 7
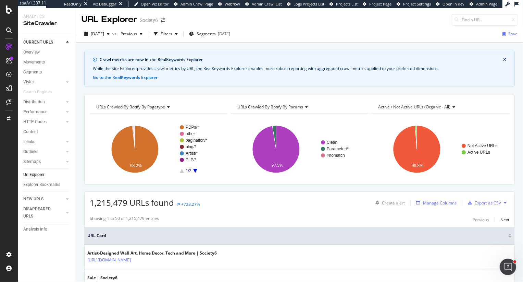
click at [428, 203] on div "Manage Columns" at bounding box center [440, 203] width 34 height 6
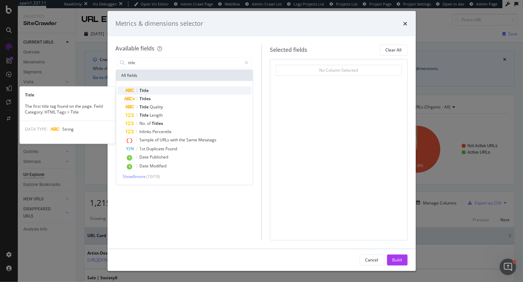
type input "title"
click at [150, 89] on div "Title" at bounding box center [189, 90] width 126 height 8
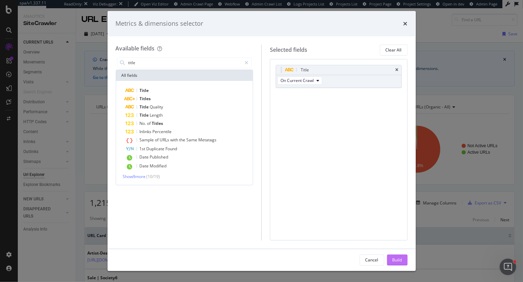
click at [400, 262] on div "Build" at bounding box center [398, 260] width 10 height 6
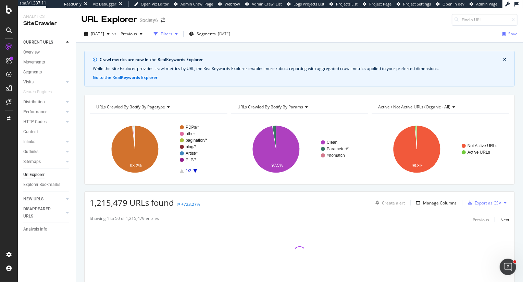
click at [172, 33] on div "Filters" at bounding box center [167, 34] width 12 height 6
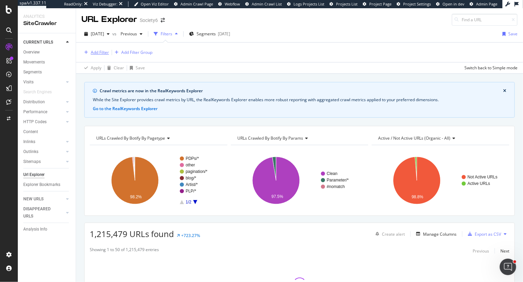
click at [85, 54] on div "Add Filter" at bounding box center [95, 53] width 27 height 8
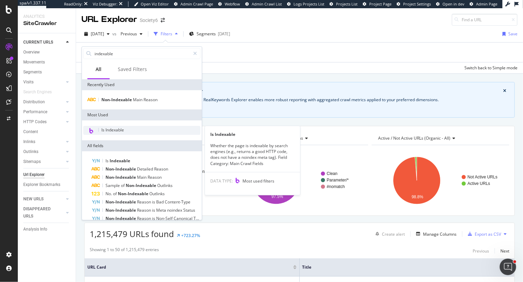
type input "indexable"
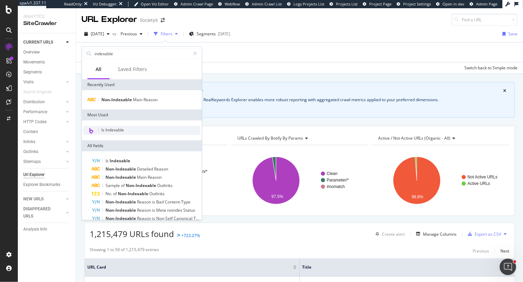
click at [114, 126] on div "Is Indexable" at bounding box center [141, 130] width 117 height 9
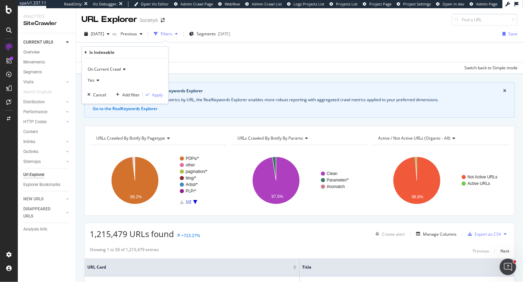
click at [96, 82] on div "Yes" at bounding box center [124, 80] width 75 height 11
click at [132, 97] on div "Yes" at bounding box center [125, 94] width 73 height 9
click at [164, 95] on div "On Current Crawl Yes Cancel Add filter Apply" at bounding box center [125, 80] width 86 height 45
click at [157, 95] on div "Apply" at bounding box center [157, 95] width 11 height 6
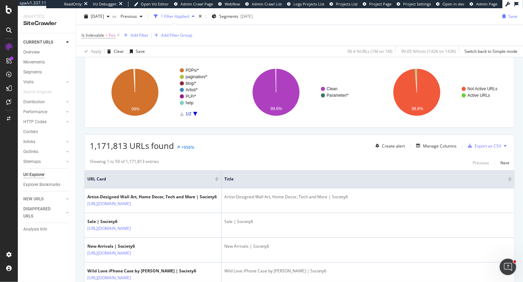
scroll to position [79, 0]
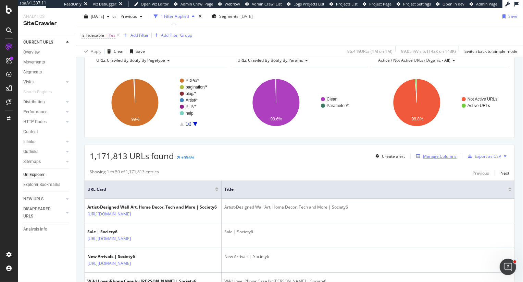
click at [426, 158] on div "Manage Columns" at bounding box center [440, 156] width 34 height 6
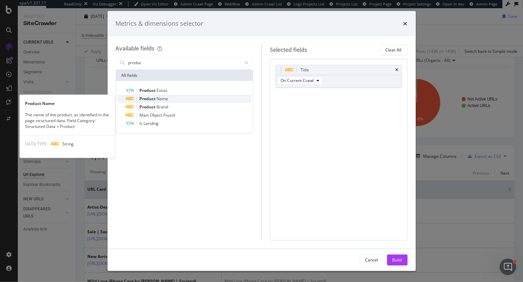
type input "produc"
click at [184, 100] on div "Product Name" at bounding box center [189, 99] width 126 height 8
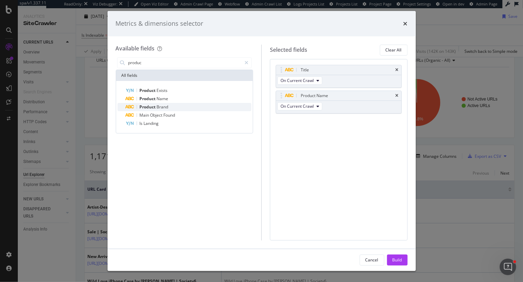
click at [181, 110] on div "Product Brand" at bounding box center [189, 107] width 126 height 8
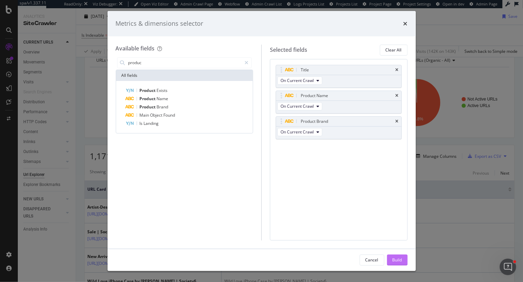
click at [389, 257] on button "Build" at bounding box center [397, 259] width 21 height 11
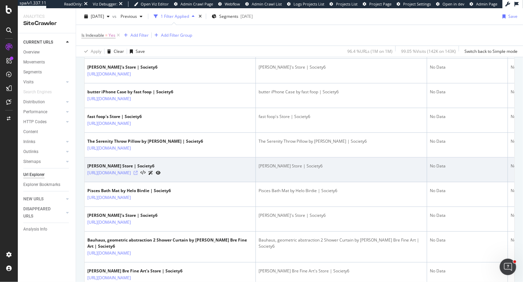
click at [138, 175] on icon at bounding box center [136, 173] width 4 height 4
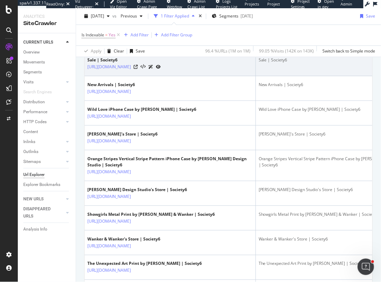
scroll to position [259, 0]
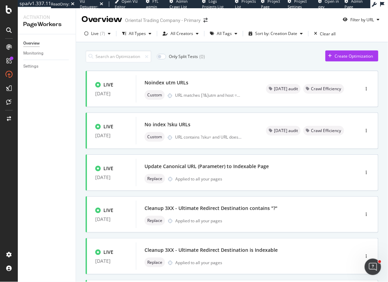
scroll to position [92, 0]
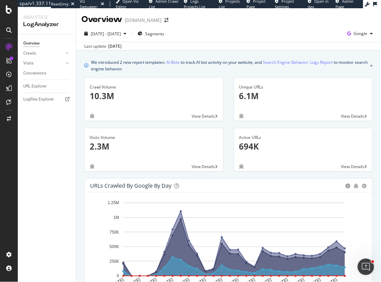
click at [67, 177] on div "Overview Crawls Daily Distribution Segments Distribution HTTP Codes Resources V…" at bounding box center [47, 157] width 58 height 247
click at [8, 9] on icon at bounding box center [9, 9] width 6 height 8
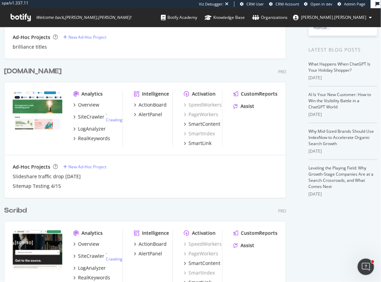
scroll to position [81, 0]
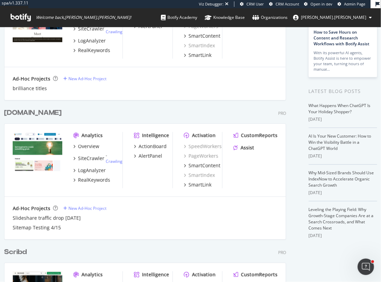
click at [27, 113] on div "[DOMAIN_NAME]" at bounding box center [33, 113] width 58 height 10
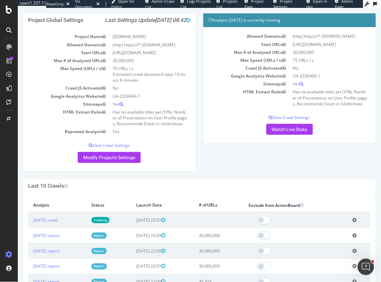
scroll to position [36, 0]
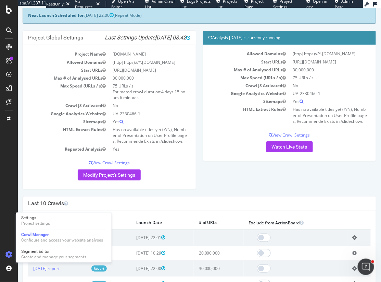
click at [44, 209] on div "Last 10 Crawls" at bounding box center [199, 203] width 353 height 14
click at [44, 217] on div "Settings" at bounding box center [35, 217] width 29 height 5
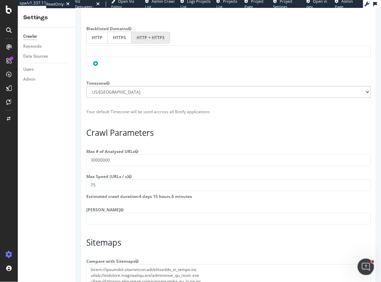
scroll to position [542, 0]
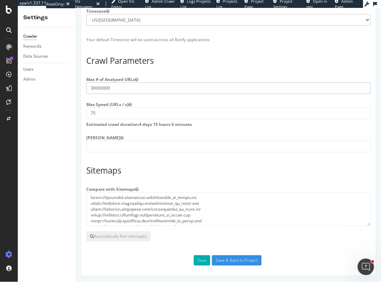
click at [122, 88] on input "30000000" at bounding box center [228, 88] width 285 height 12
type input "29999999"
